Goal: Information Seeking & Learning: Check status

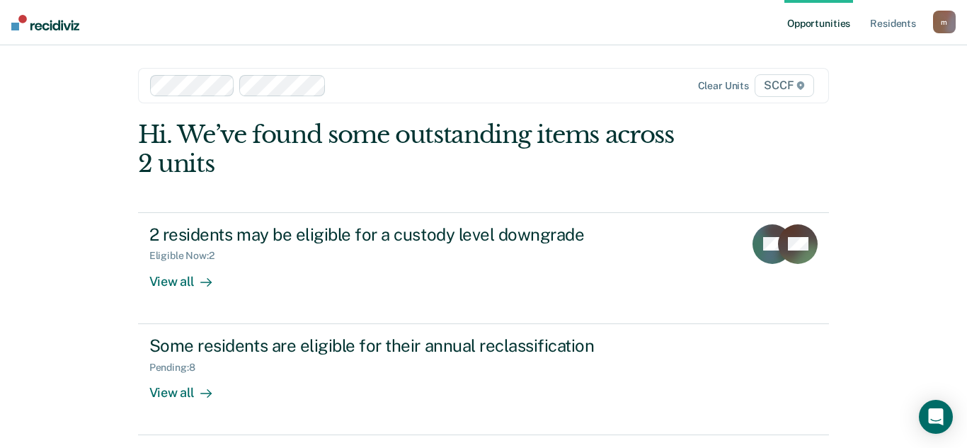
click at [442, 168] on div "Hi. We’ve found some outstanding items across 2 units" at bounding box center [414, 149] width 553 height 58
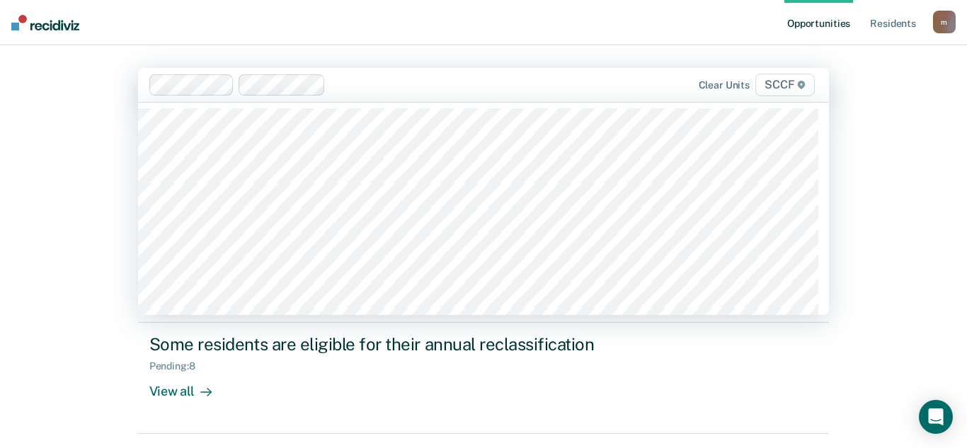
click at [781, 86] on span "SCCF" at bounding box center [784, 85] width 59 height 23
click at [782, 86] on span "SCCF" at bounding box center [784, 85] width 59 height 23
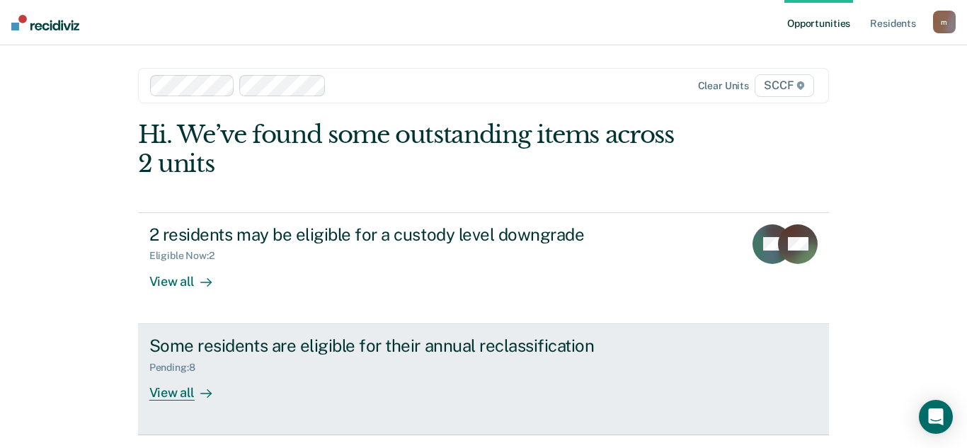
click at [192, 393] on div "View all" at bounding box center [188, 387] width 79 height 28
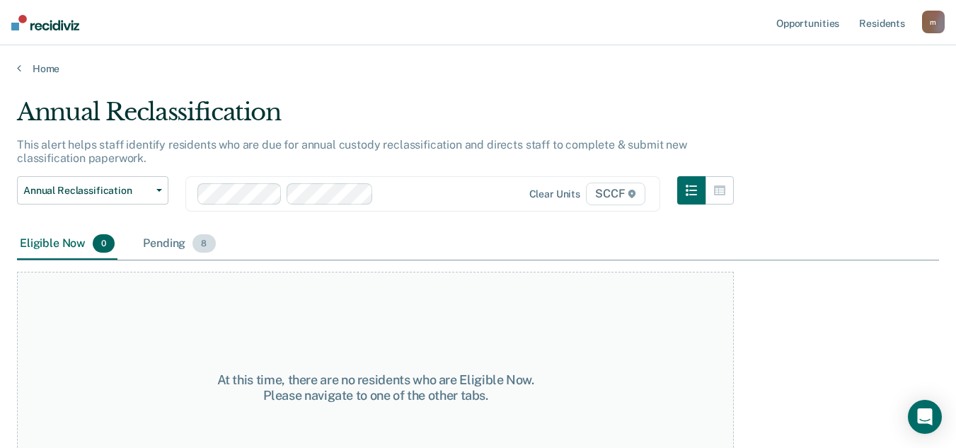
click at [163, 242] on div "Pending 8" at bounding box center [179, 244] width 78 height 31
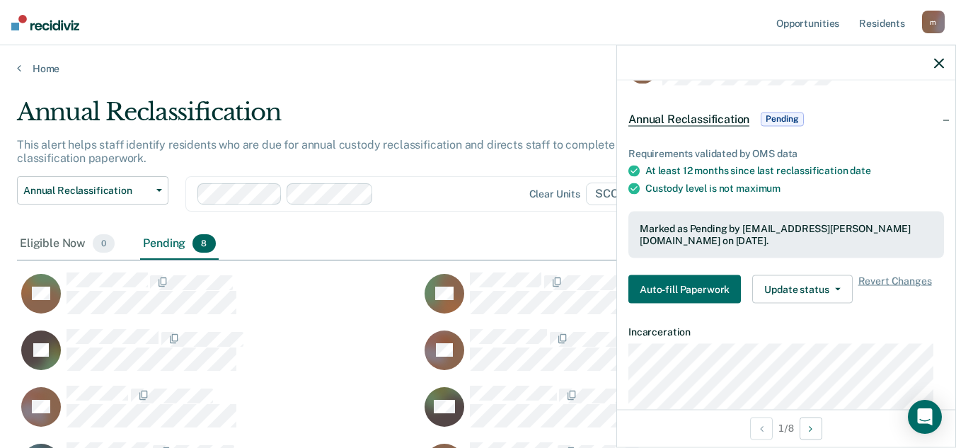
scroll to position [21, 0]
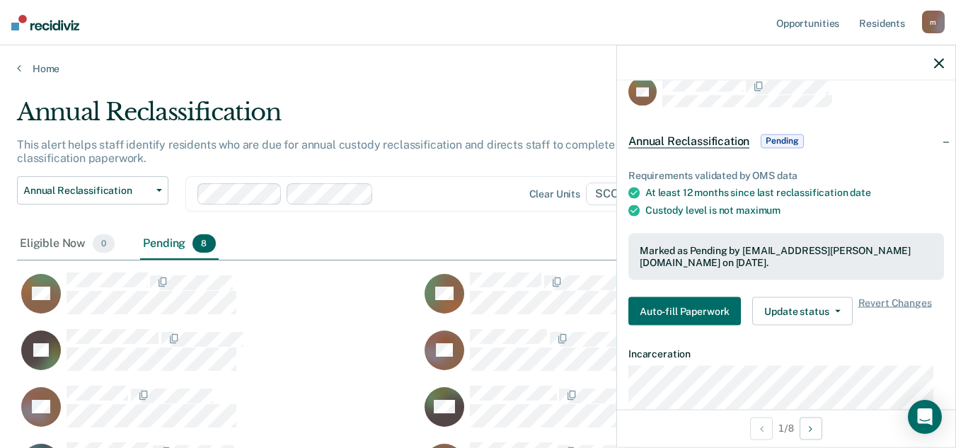
click at [779, 139] on span "Pending" at bounding box center [782, 141] width 42 height 14
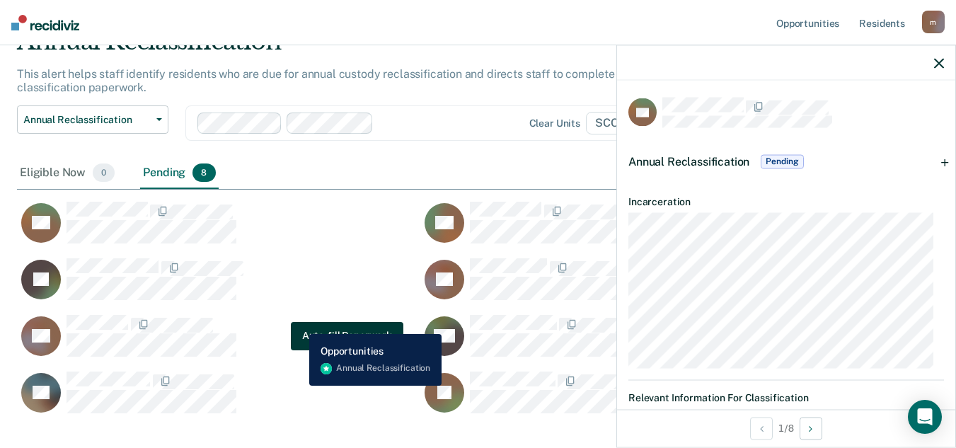
scroll to position [142, 0]
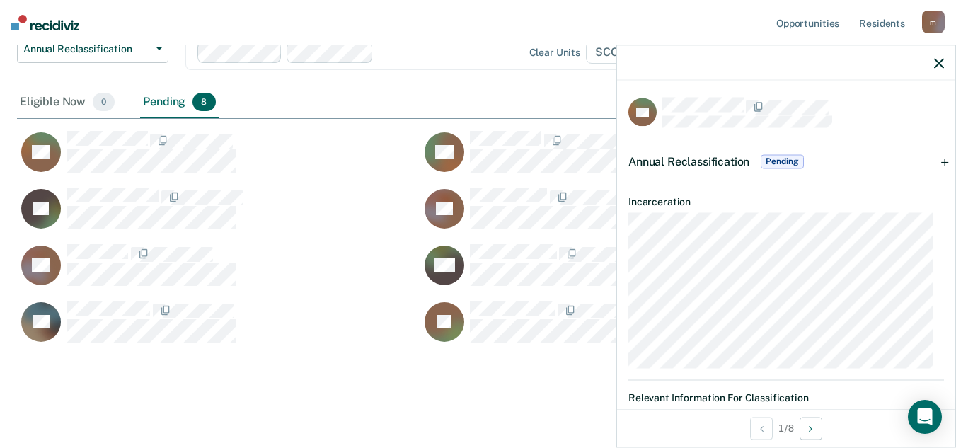
click at [940, 62] on icon "button" at bounding box center [939, 63] width 10 height 10
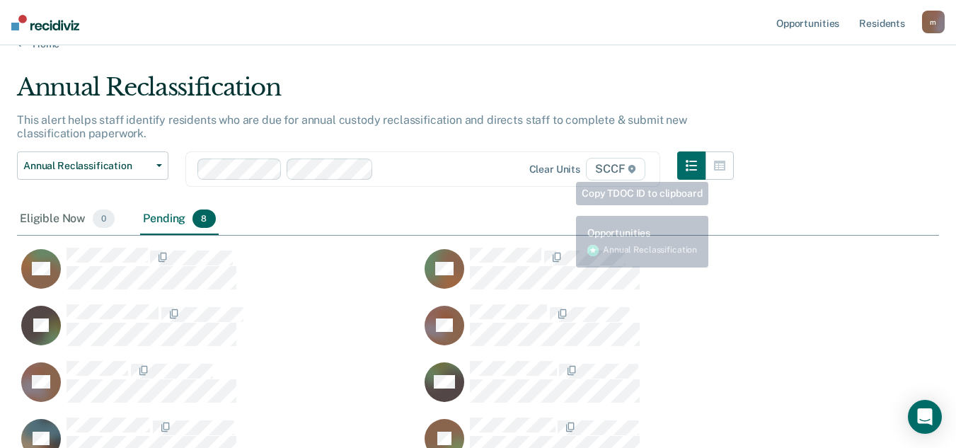
scroll to position [0, 0]
